Goal: Task Accomplishment & Management: Manage account settings

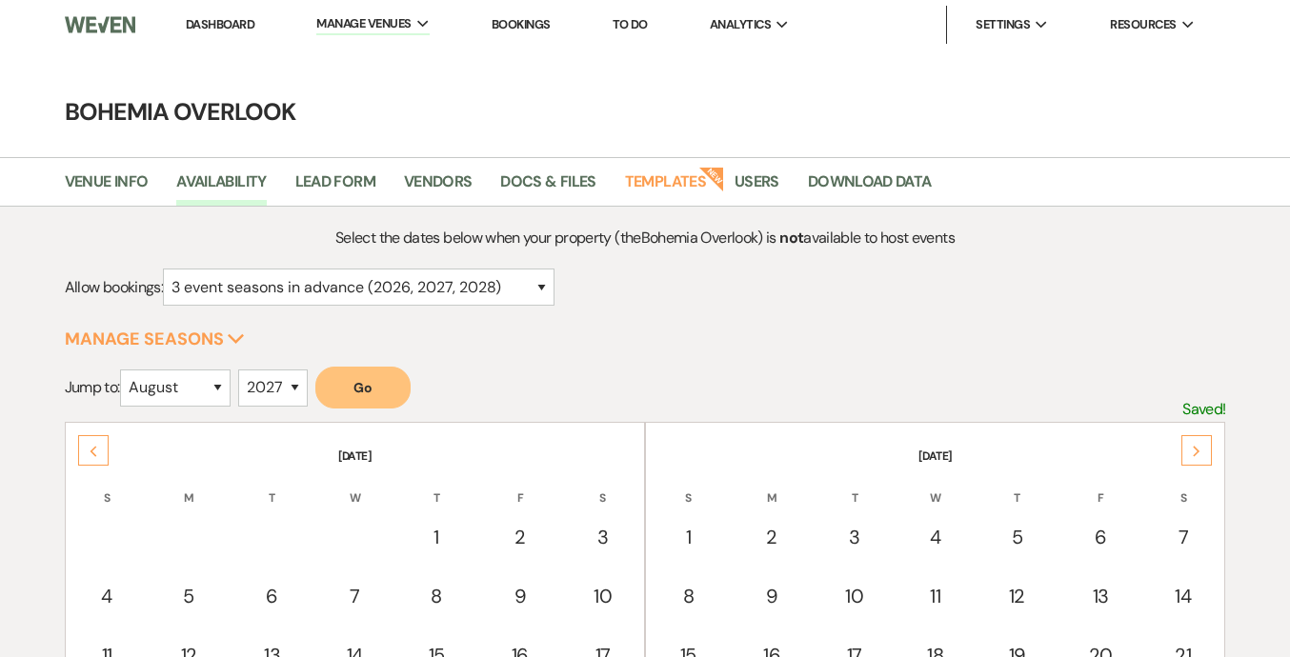
select select "3"
select select "8"
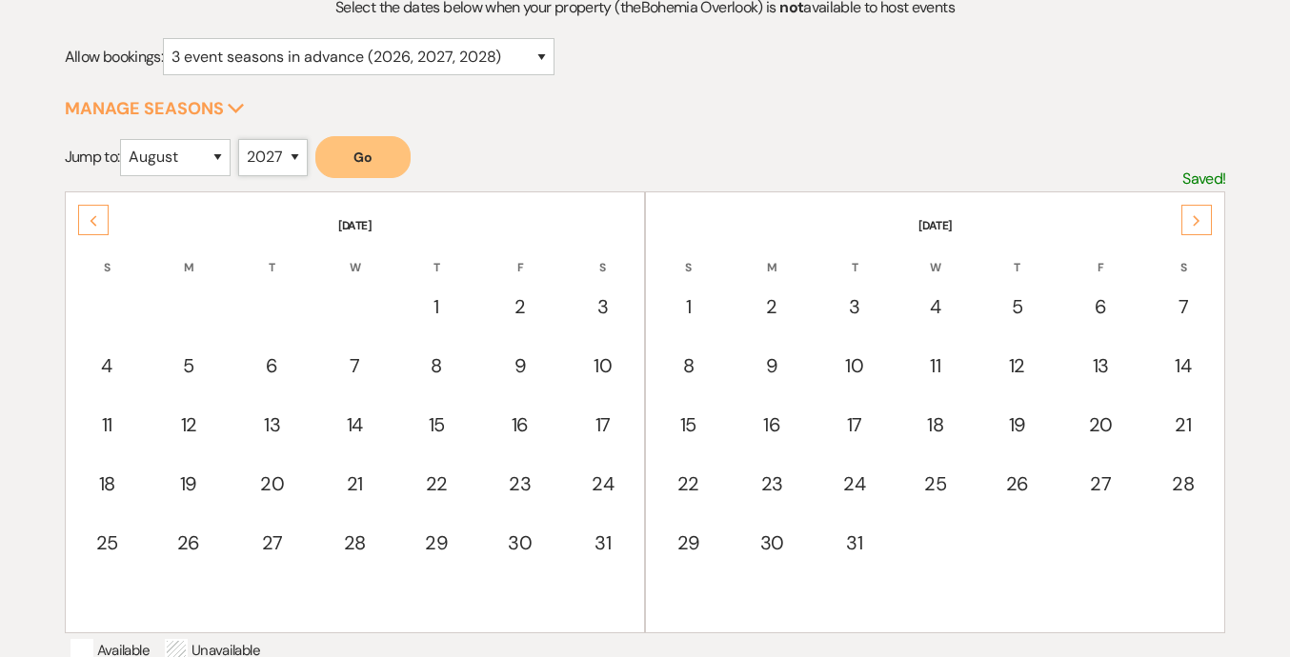
click at [253, 162] on select "2025 2026 2027 2028 2029" at bounding box center [273, 157] width 70 height 37
select select "2026"
click at [389, 167] on button "Go" at bounding box center [362, 157] width 95 height 42
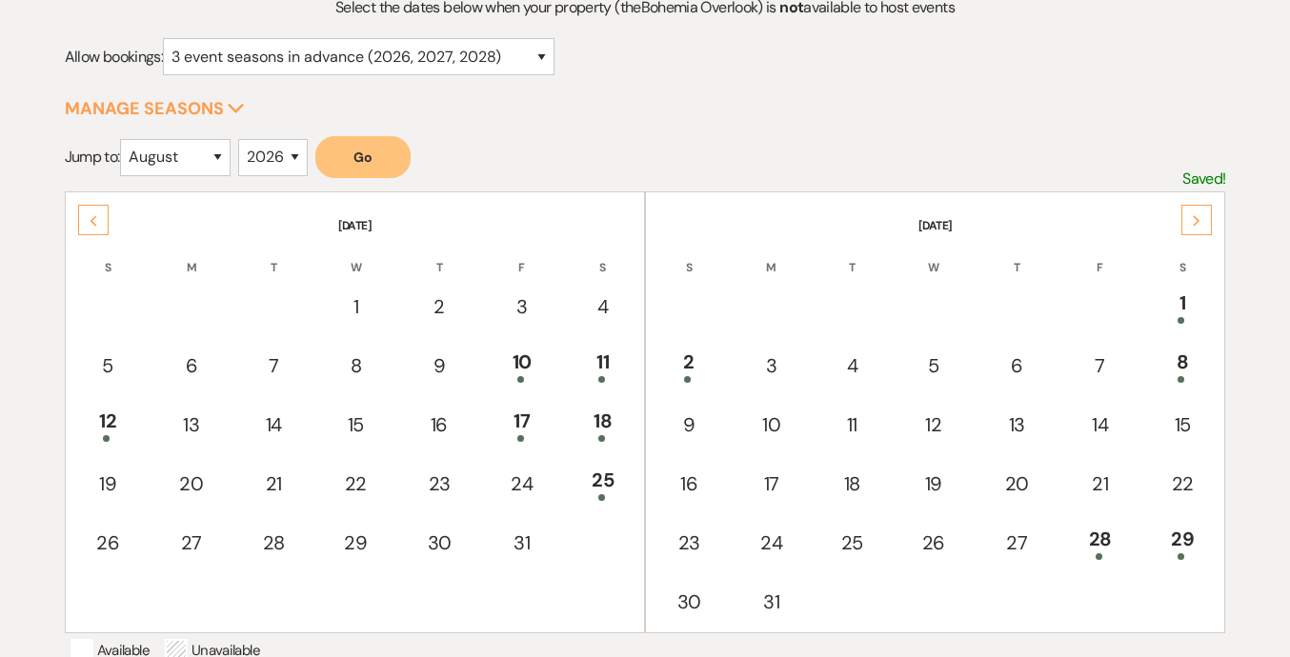
click at [370, 161] on button "Go" at bounding box center [362, 157] width 95 height 42
click at [1105, 535] on div "28" at bounding box center [1099, 542] width 59 height 35
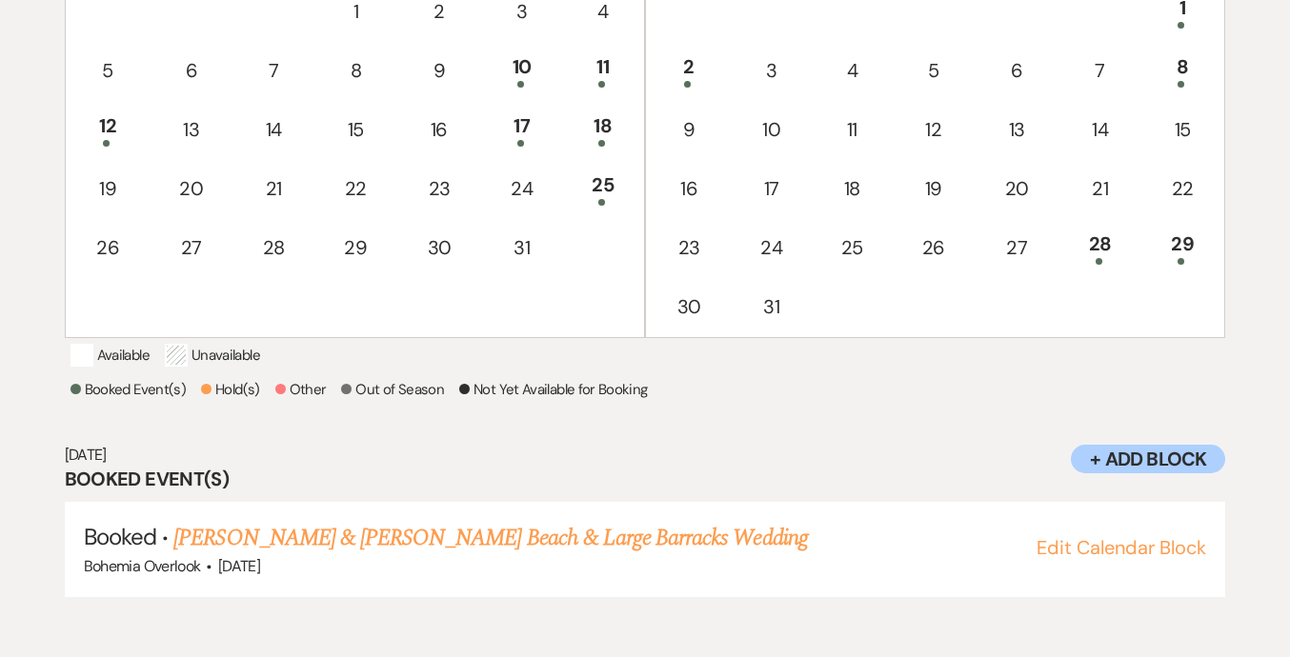
scroll to position [669, 0]
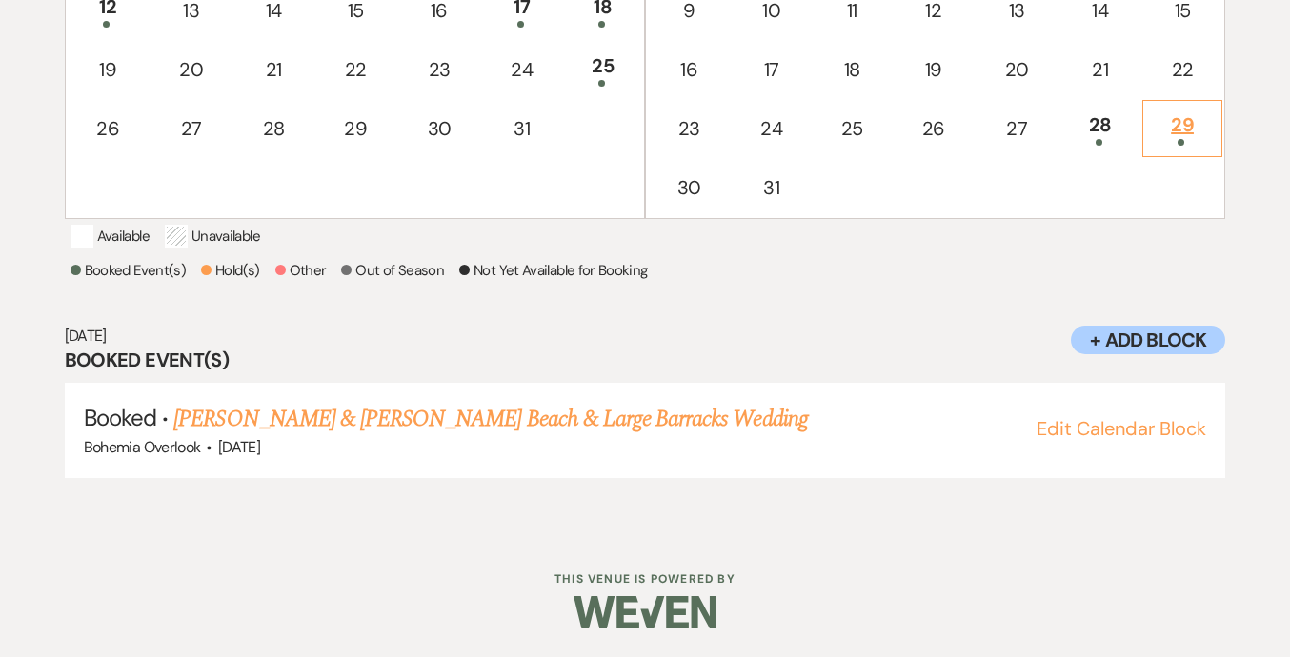
click at [1189, 111] on div "29" at bounding box center [1183, 128] width 60 height 35
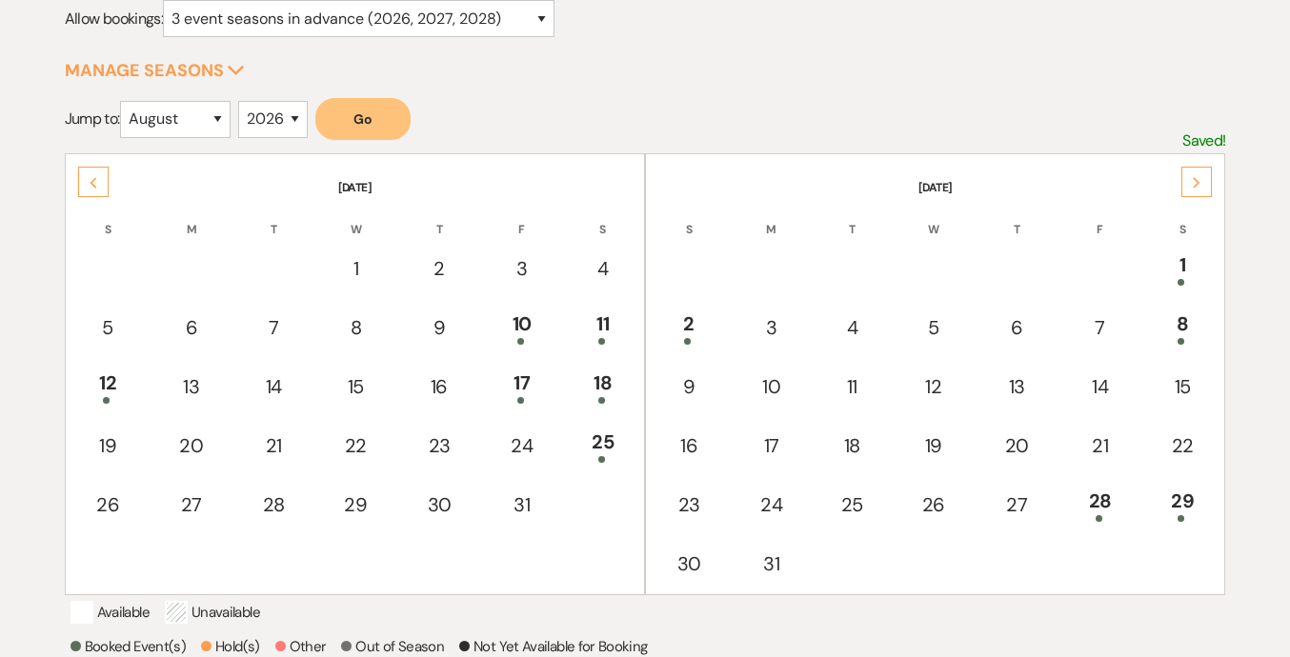
scroll to position [268, 0]
click at [1201, 183] on div "Next" at bounding box center [1196, 183] width 30 height 30
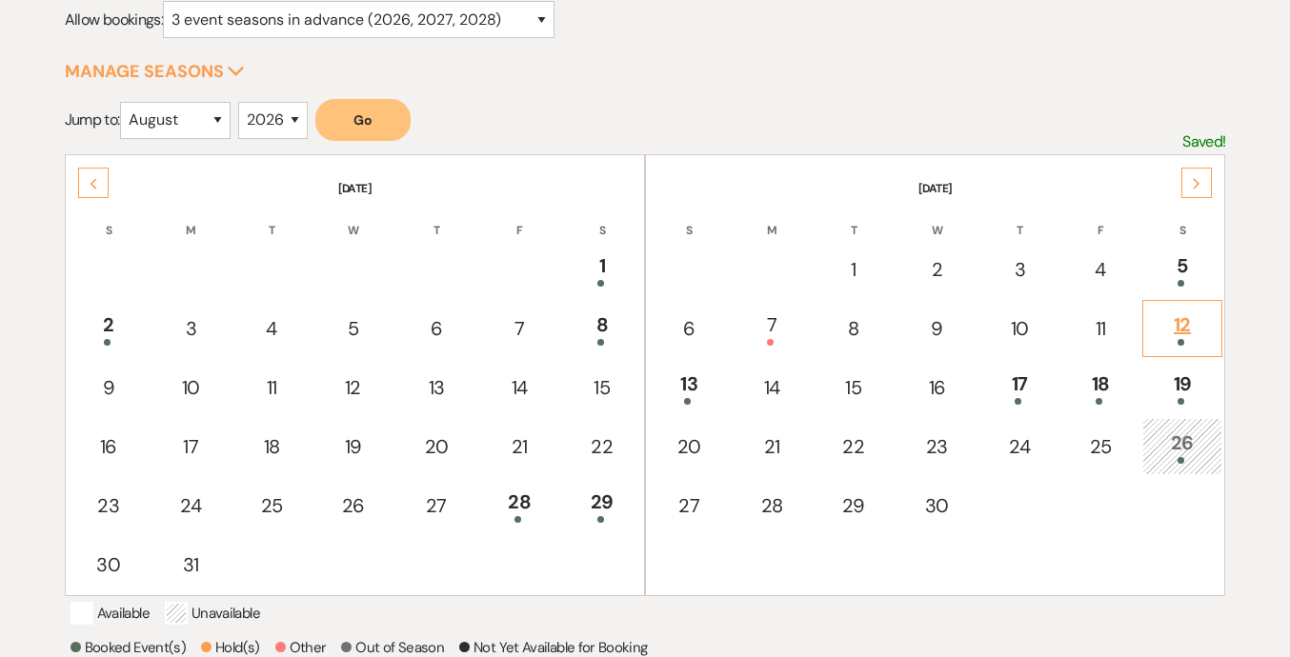
click at [1177, 330] on div "12" at bounding box center [1183, 328] width 60 height 35
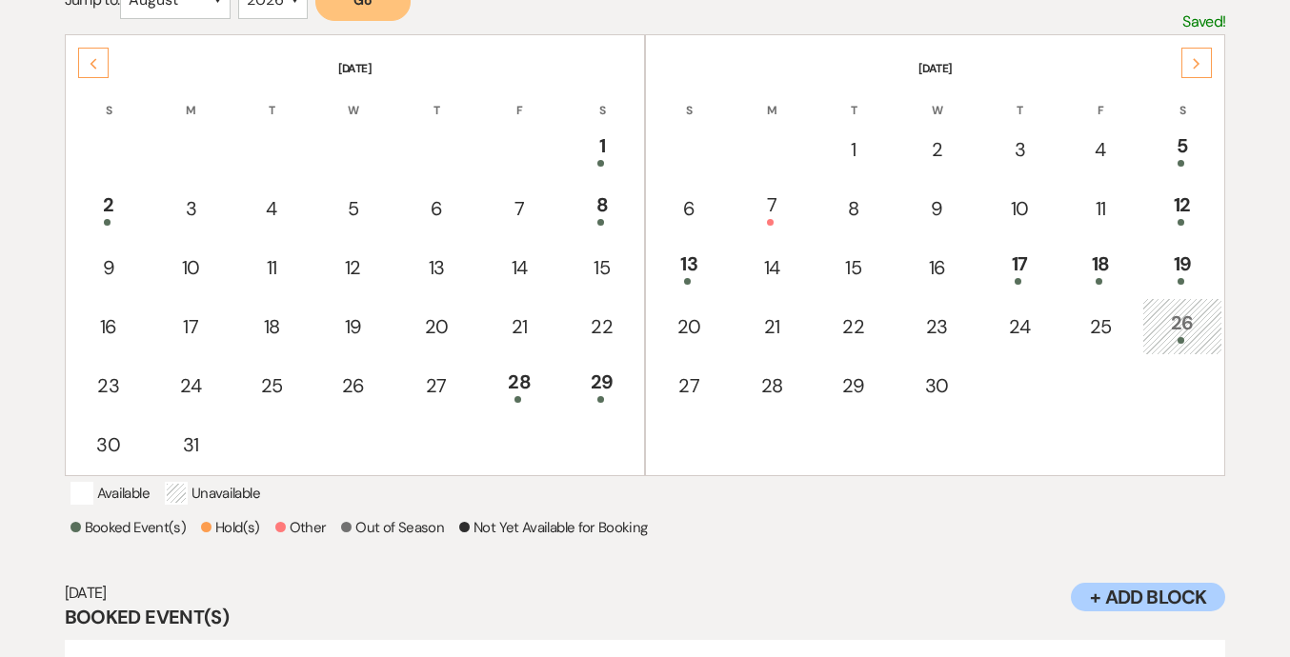
scroll to position [386, 0]
click at [1209, 60] on div "Next" at bounding box center [1196, 65] width 30 height 30
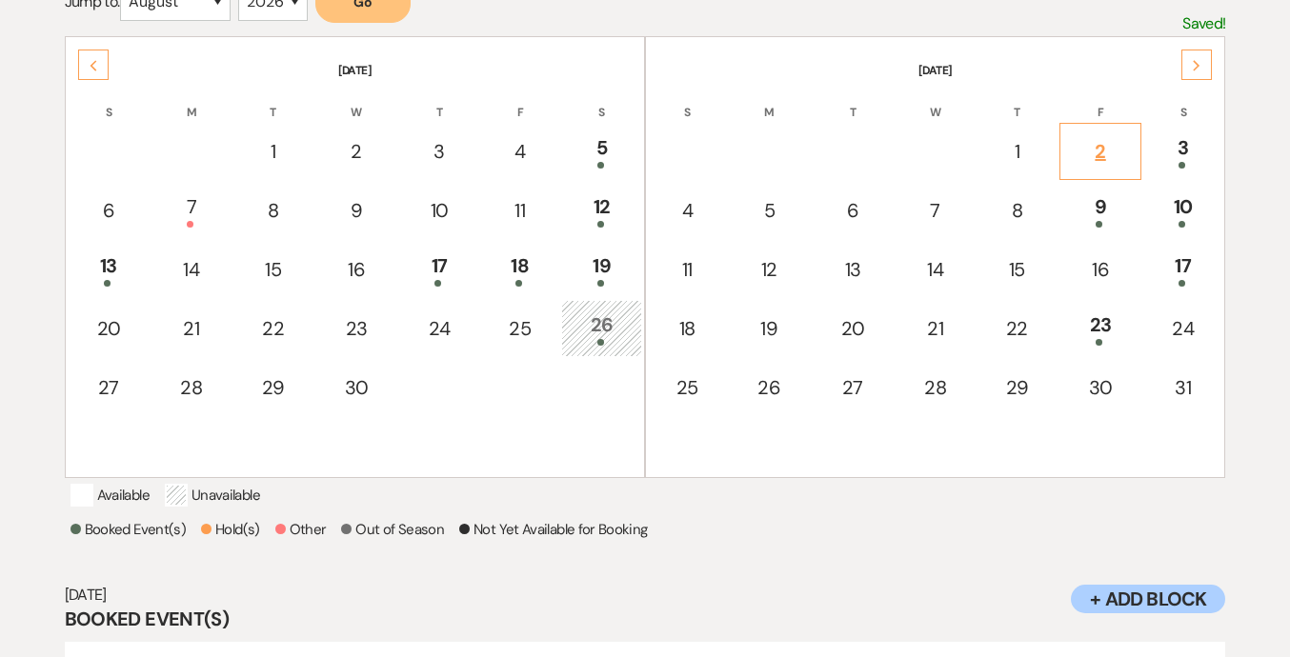
click at [1105, 155] on div "2" at bounding box center [1101, 151] width 62 height 29
select select "other"
select select "false"
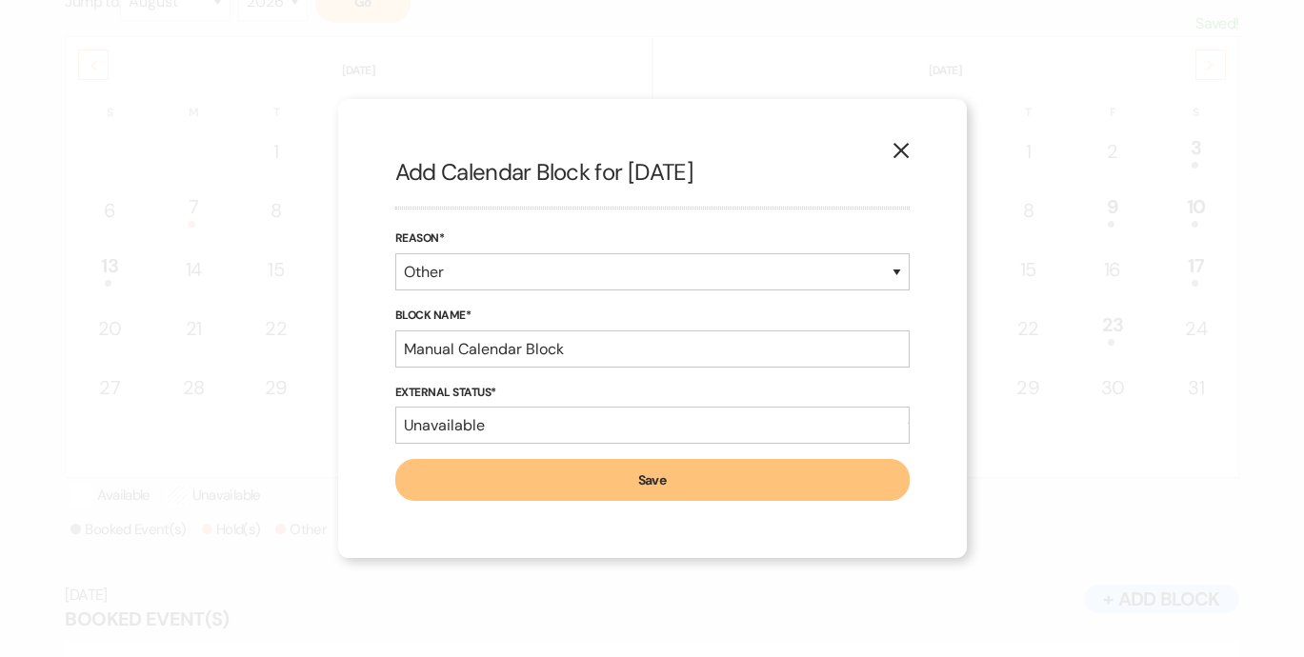
click at [892, 136] on button "X" at bounding box center [901, 149] width 29 height 33
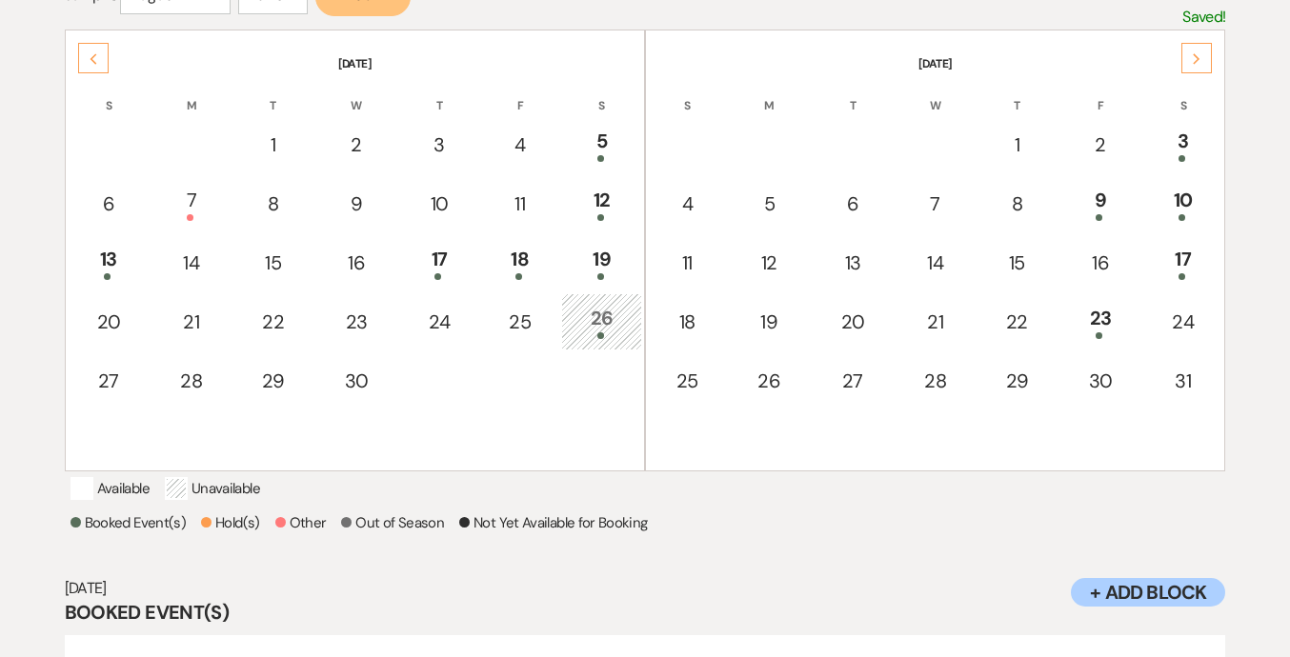
scroll to position [339, 0]
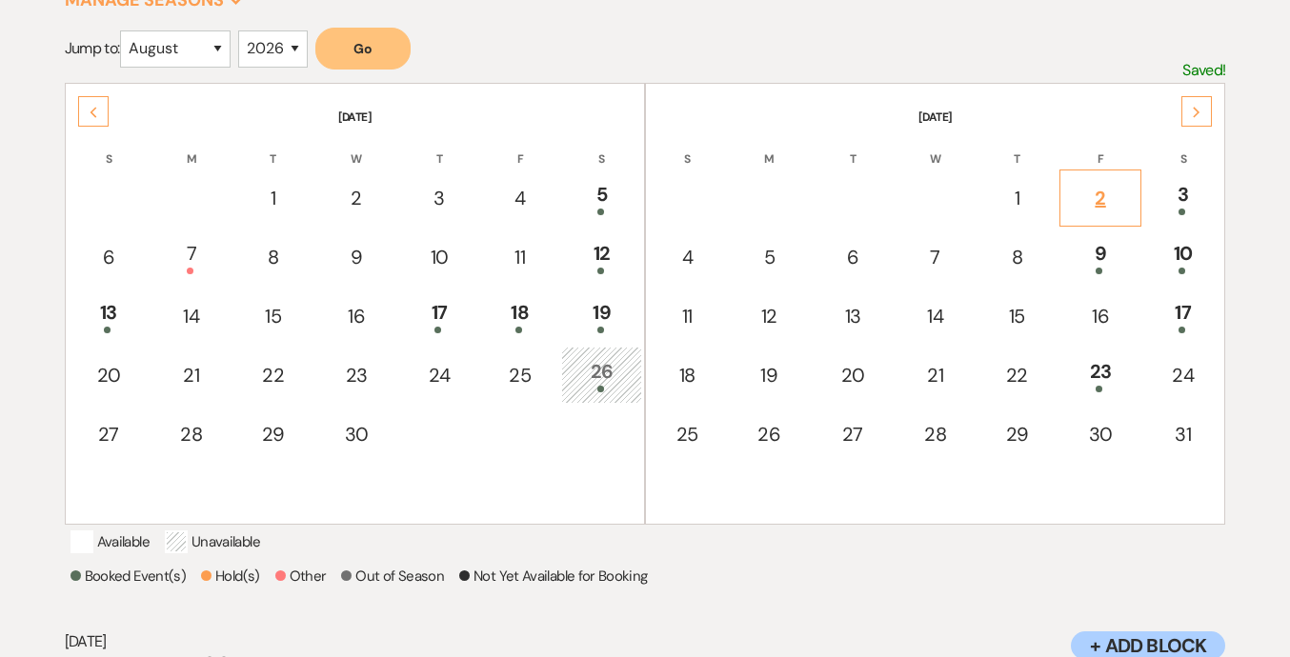
click at [1108, 177] on td "2" at bounding box center [1100, 198] width 83 height 57
select select "other"
select select "false"
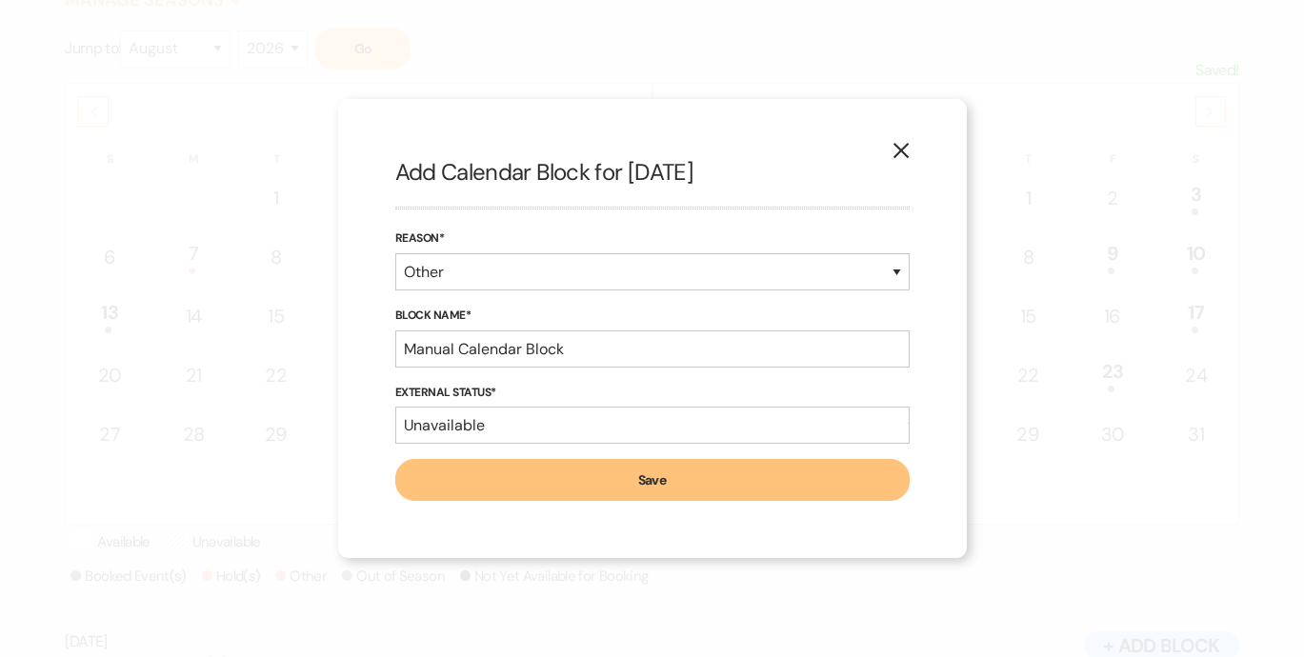
click at [902, 151] on icon "X" at bounding box center [901, 150] width 17 height 17
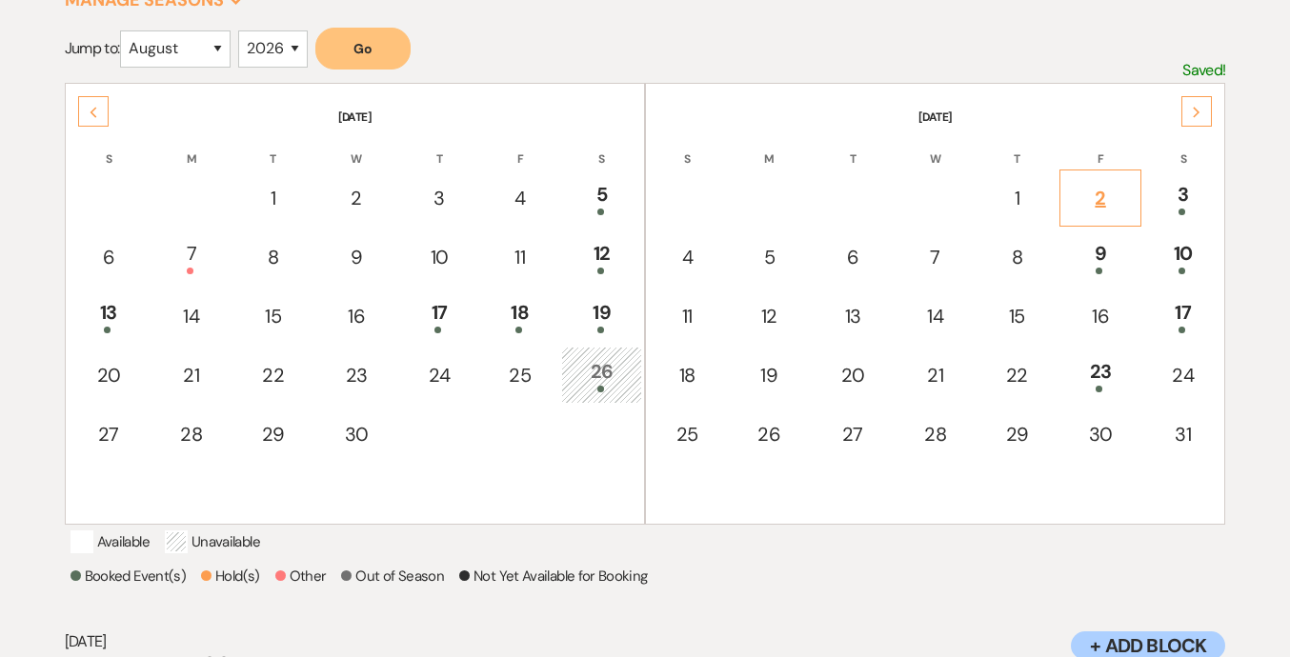
click at [1098, 212] on td "2" at bounding box center [1100, 198] width 83 height 57
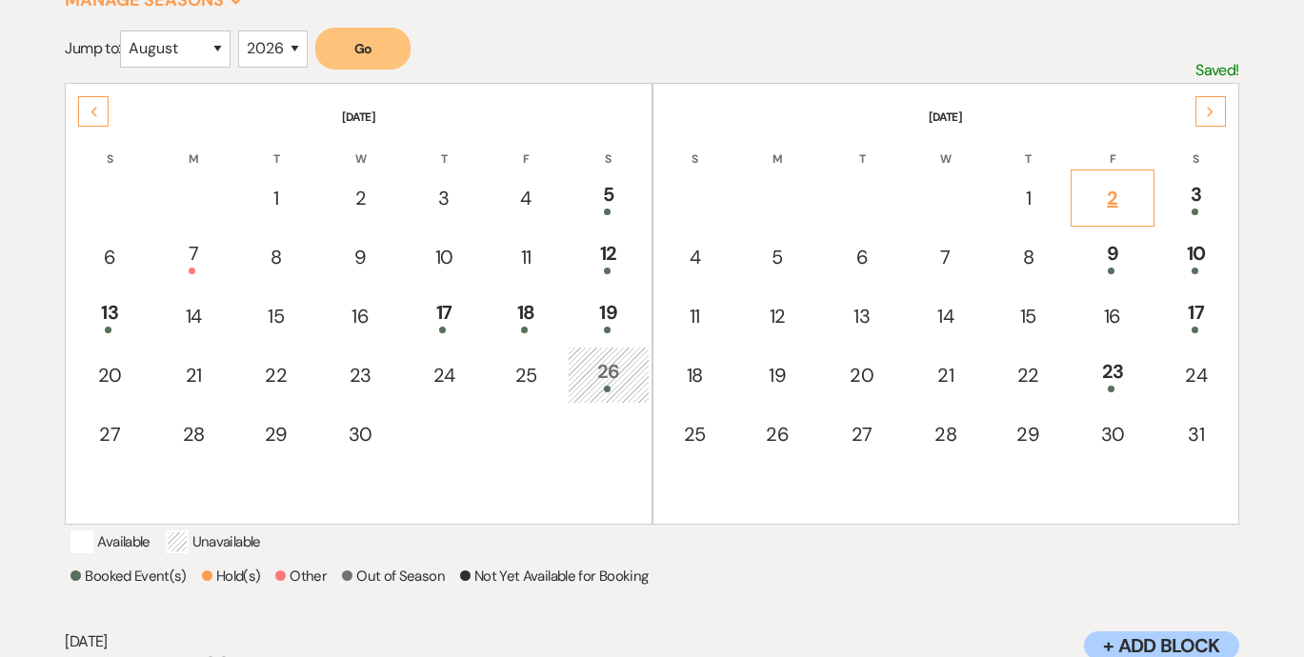
select select "other"
select select "false"
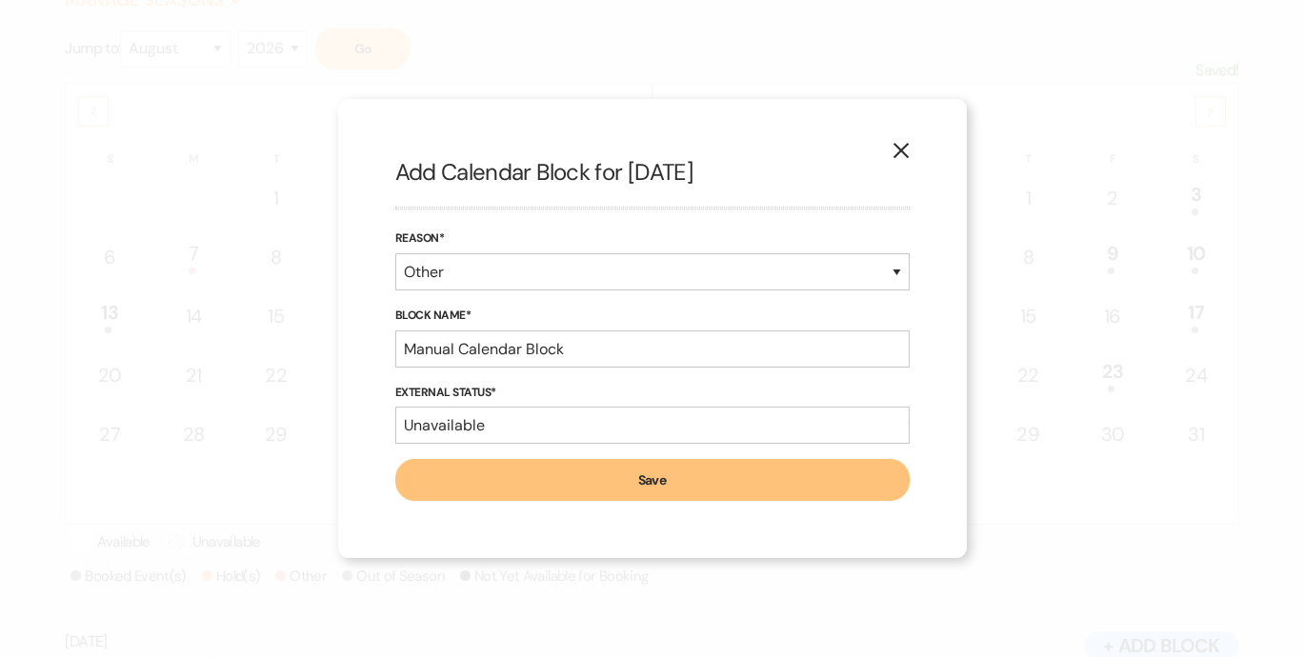
click at [898, 153] on use "button" at bounding box center [900, 150] width 15 height 15
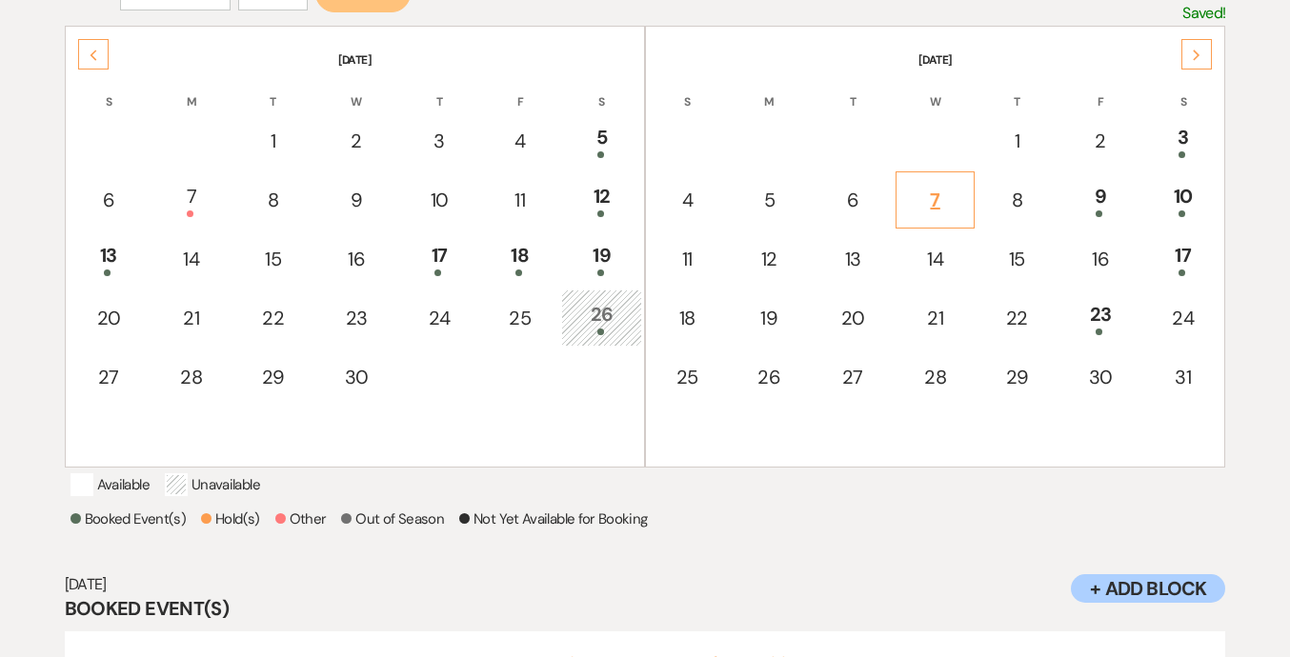
scroll to position [413, 0]
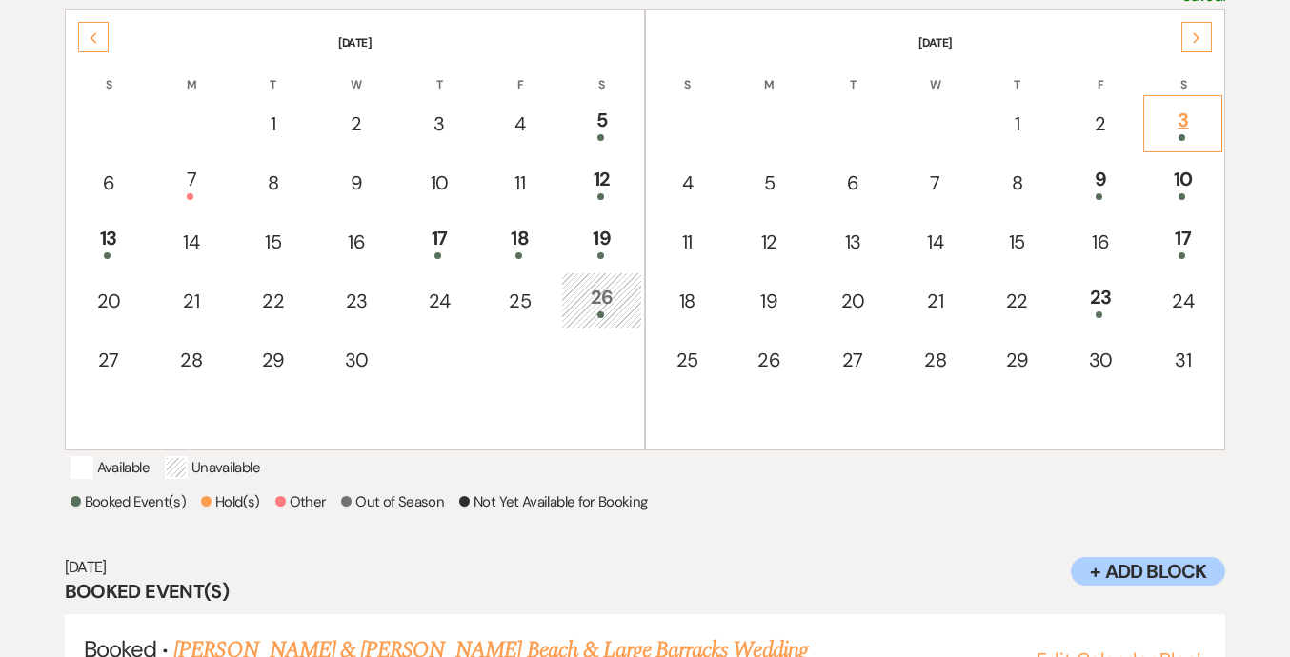
click at [1185, 114] on div "3" at bounding box center [1183, 123] width 58 height 35
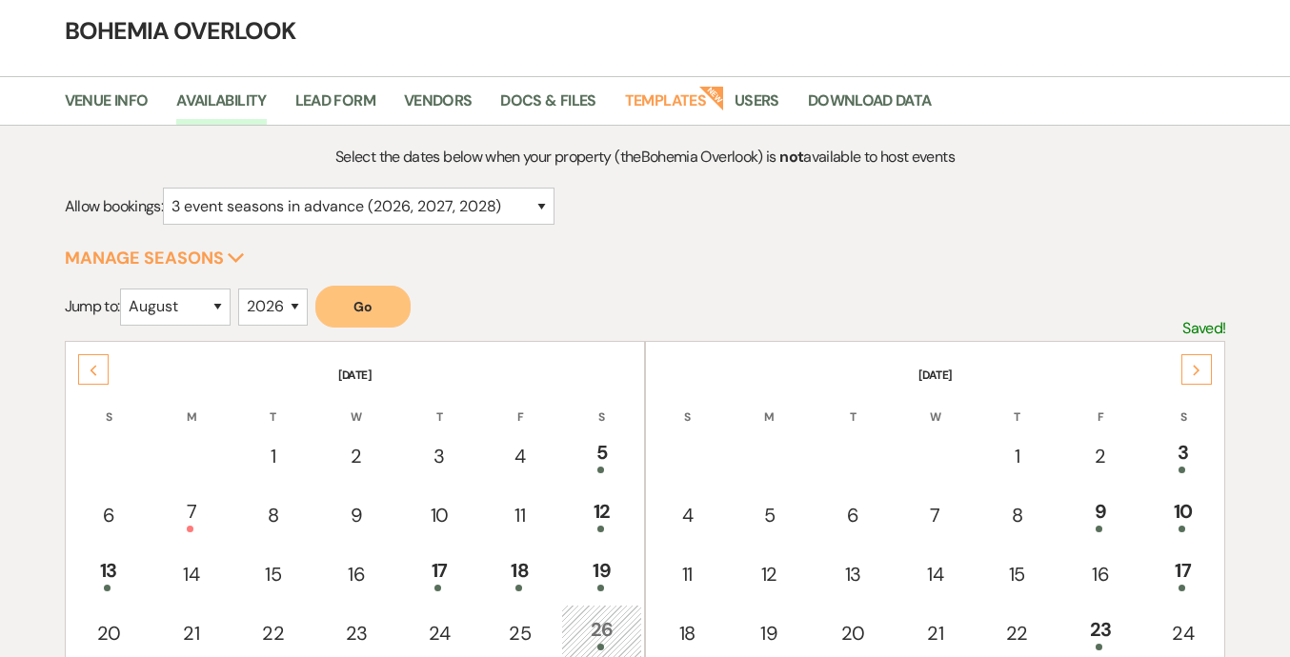
scroll to position [79, 0]
click at [284, 315] on select "2025 2026 2027 2028 2029" at bounding box center [273, 309] width 70 height 37
select select "2027"
click at [224, 313] on select "January February March April May June July August September October November De…" at bounding box center [175, 309] width 111 height 37
select select "6"
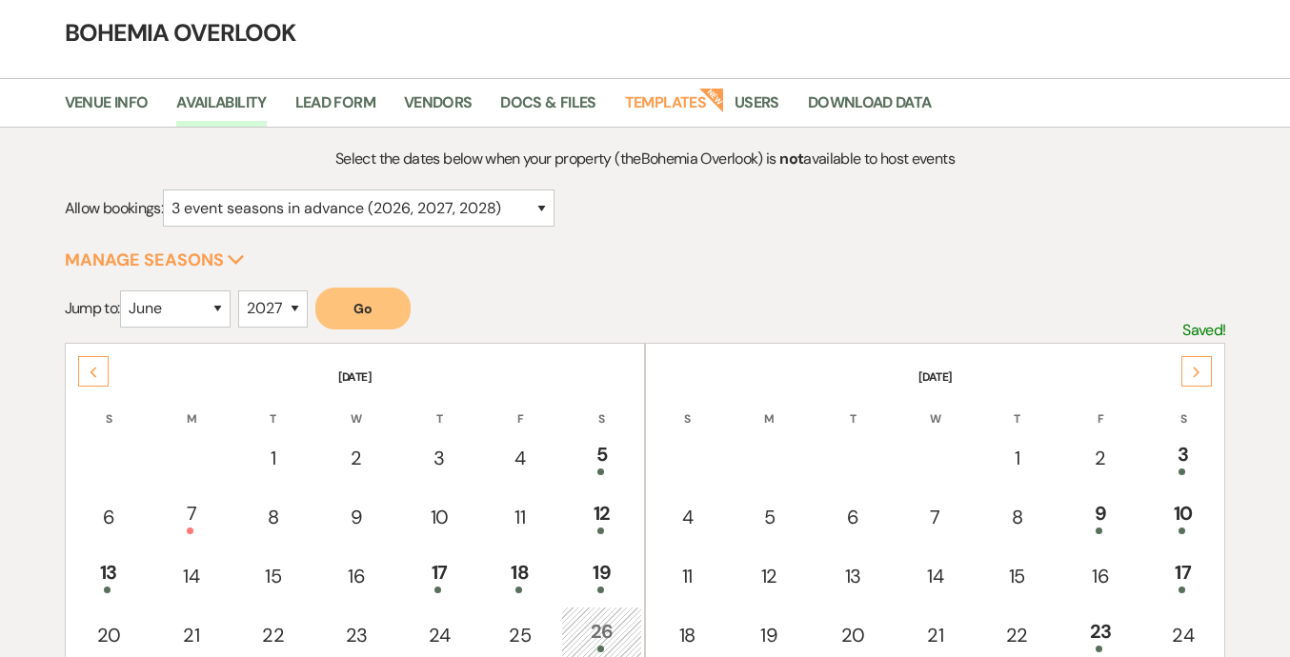
click at [371, 314] on button "Go" at bounding box center [362, 309] width 95 height 42
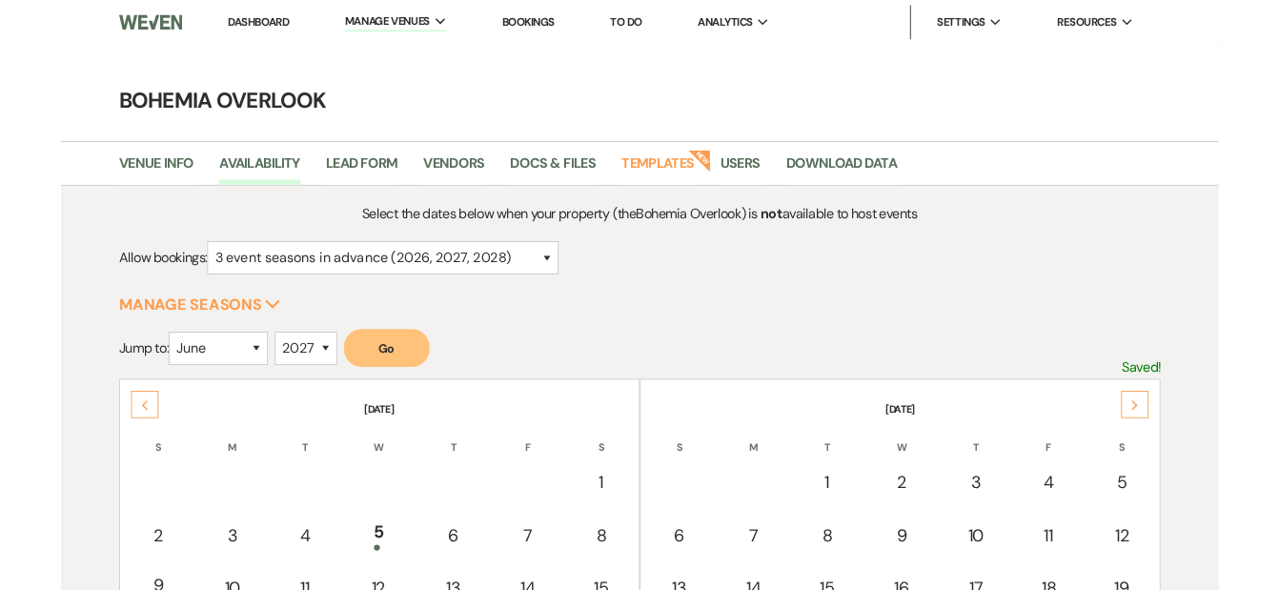
scroll to position [297, 0]
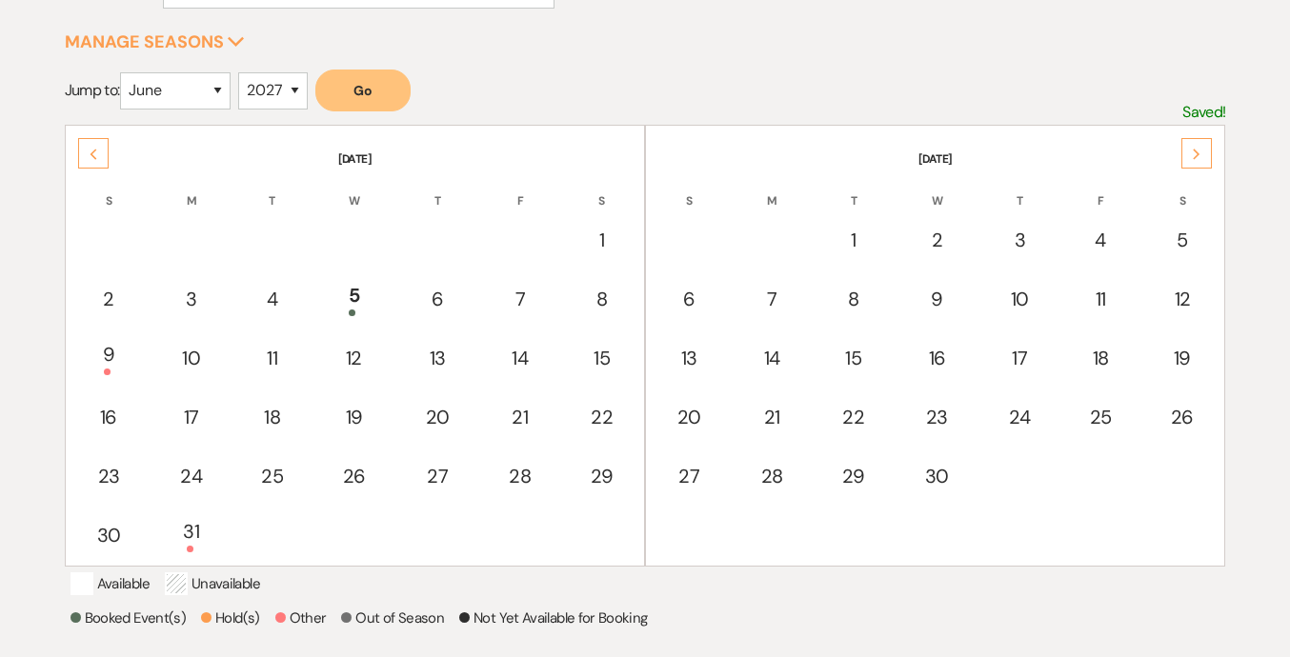
click at [91, 156] on icon "Previous" at bounding box center [94, 154] width 10 height 11
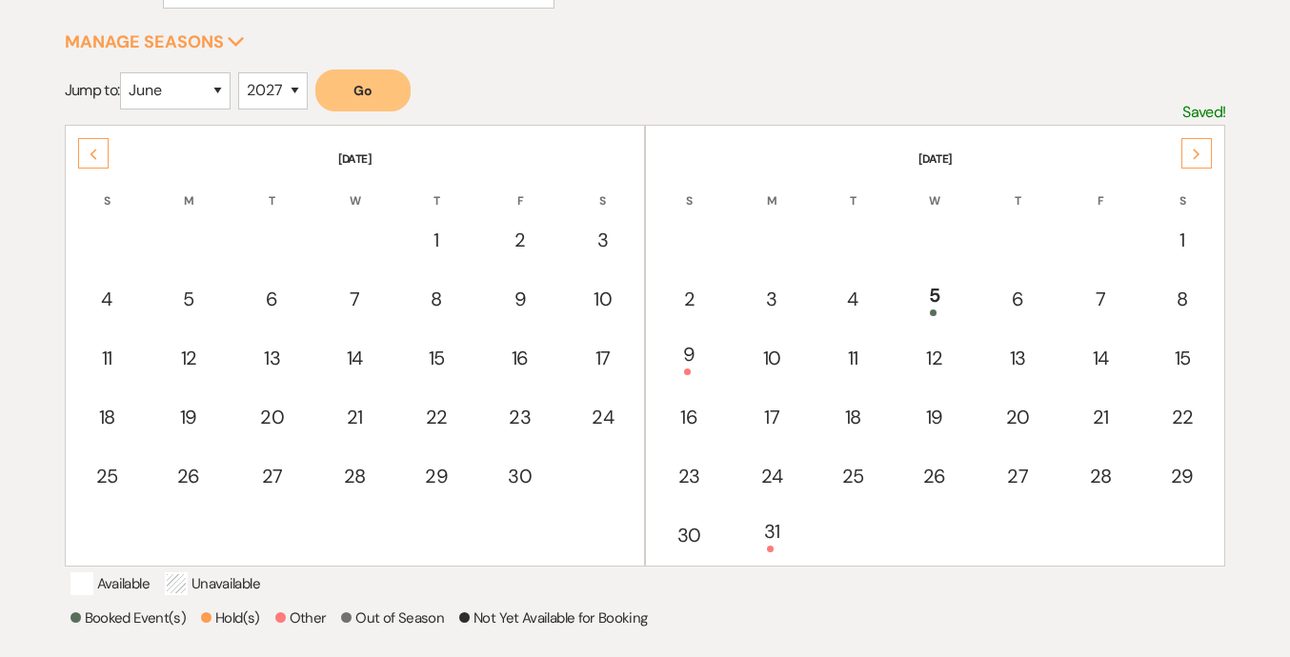
click at [91, 156] on icon "Previous" at bounding box center [94, 154] width 10 height 11
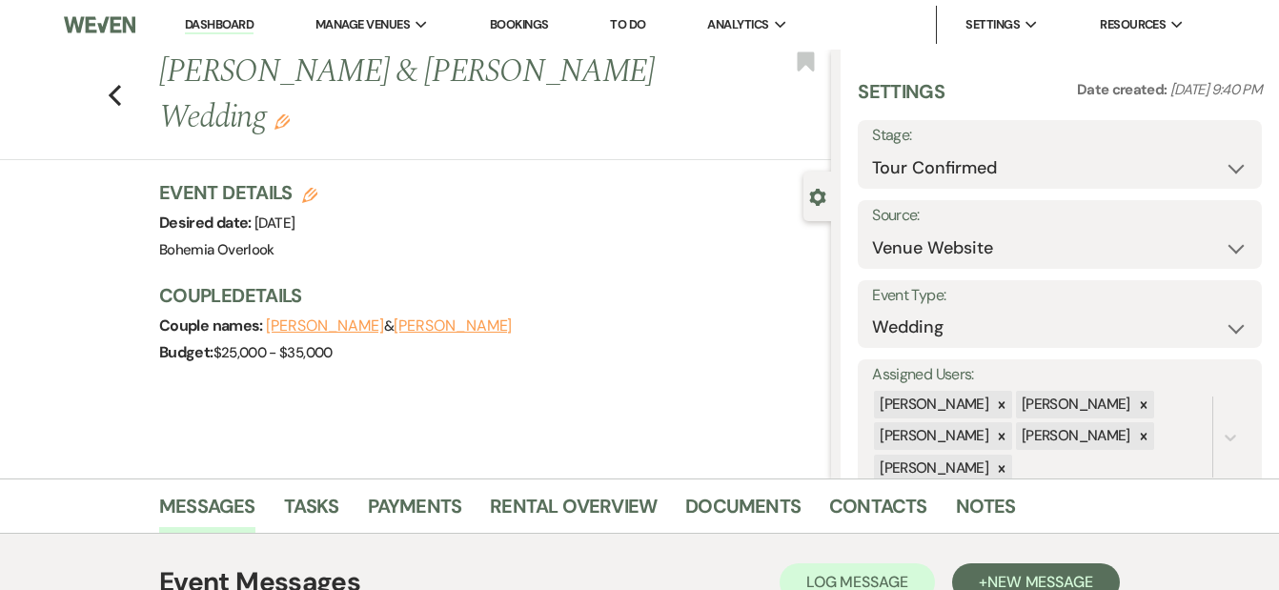
select select "4"
select select "5"
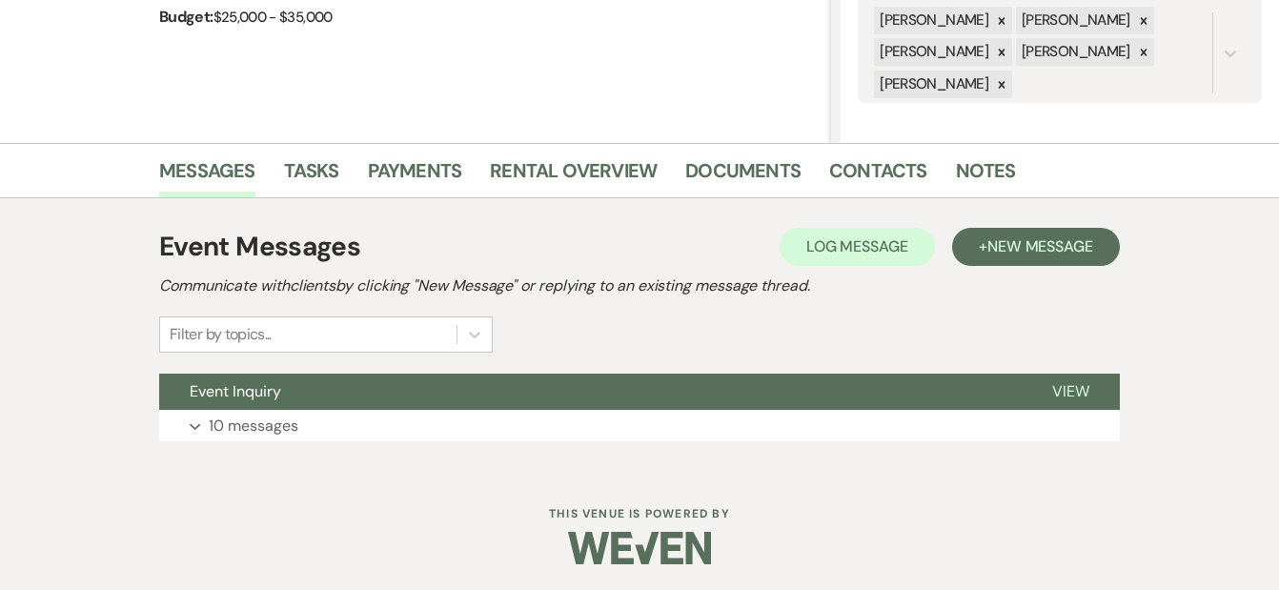
scroll to position [338, 0]
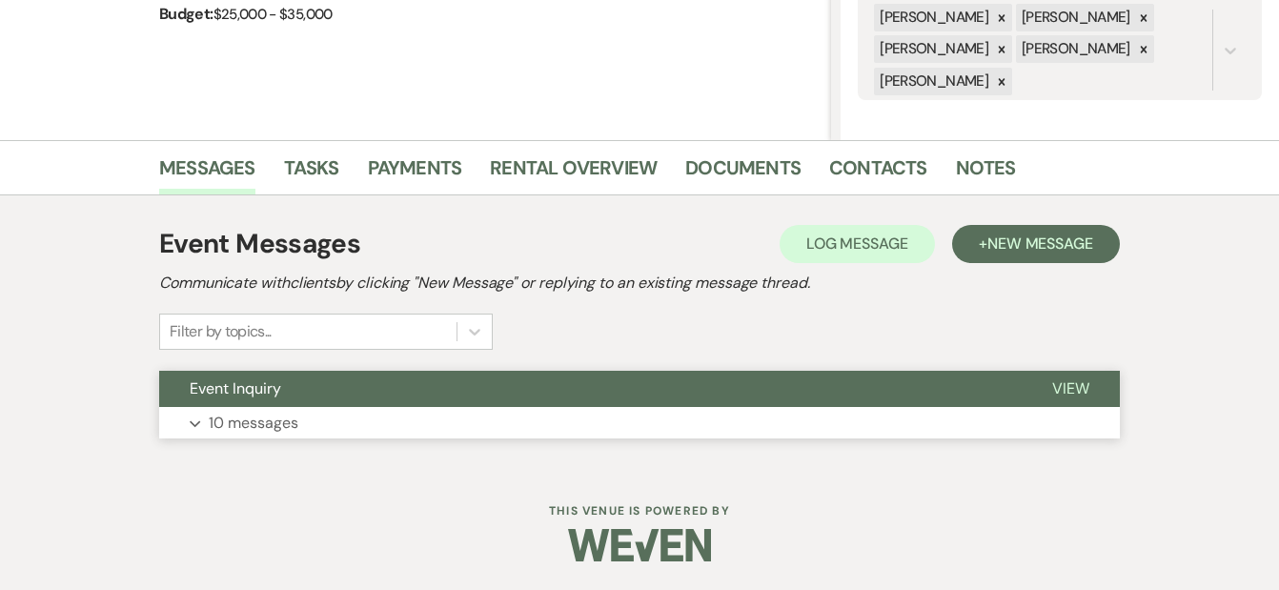
click at [984, 413] on button "Expand 10 messages" at bounding box center [639, 423] width 960 height 32
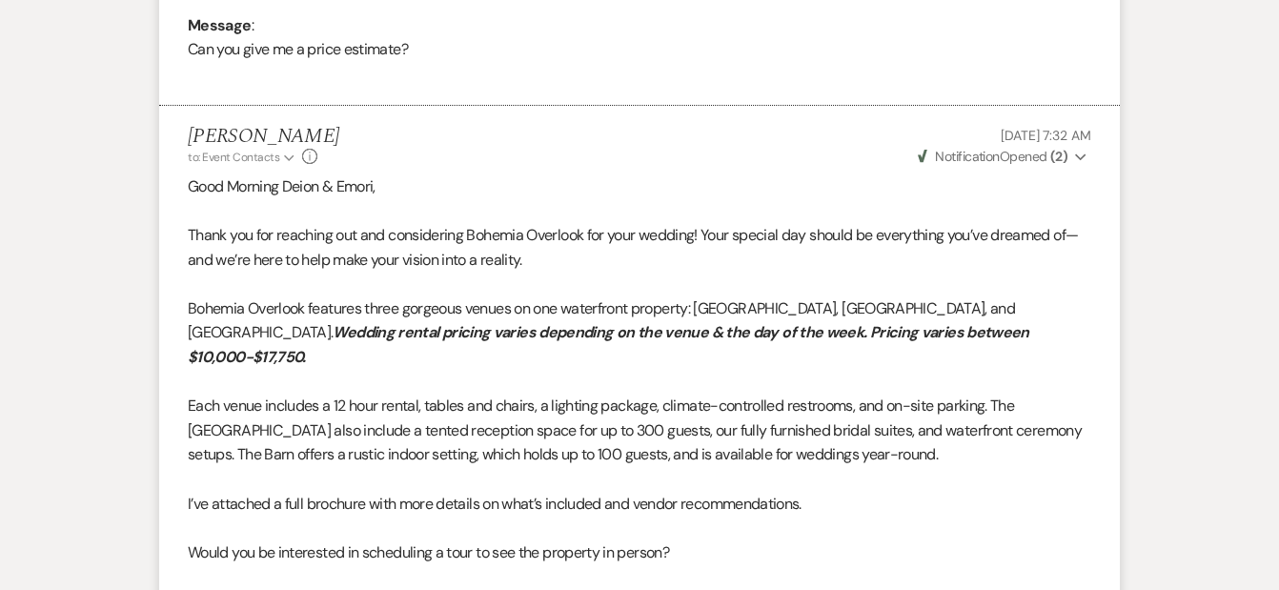
scroll to position [0, 0]
